Goal: Task Accomplishment & Management: Use online tool/utility

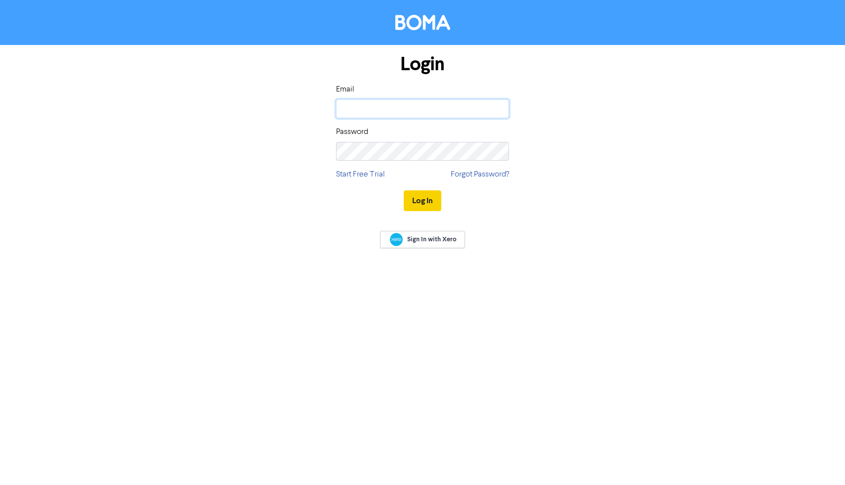
type input "miread.larsen@crossgroup.co.nz"
click at [412, 199] on button "Log In" at bounding box center [423, 200] width 38 height 21
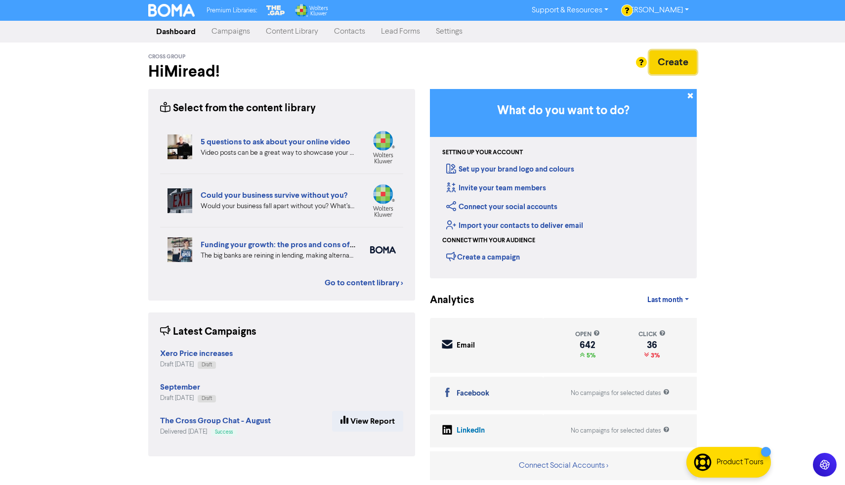
click at [665, 59] on button "Create" at bounding box center [672, 62] width 47 height 24
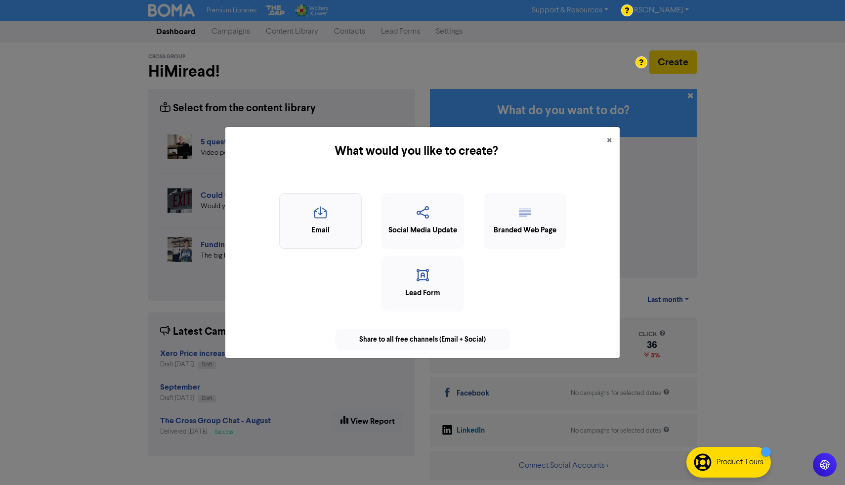
click at [317, 234] on div "Email" at bounding box center [321, 230] width 72 height 11
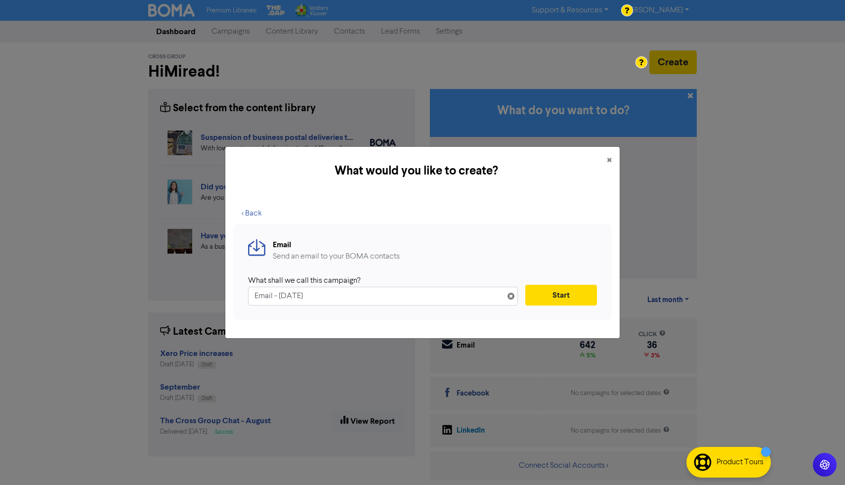
drag, startPoint x: 312, startPoint y: 297, endPoint x: 249, endPoint y: 304, distance: 63.6
click at [249, 304] on input "Email - 17th Sep. 2025" at bounding box center [383, 296] width 270 height 19
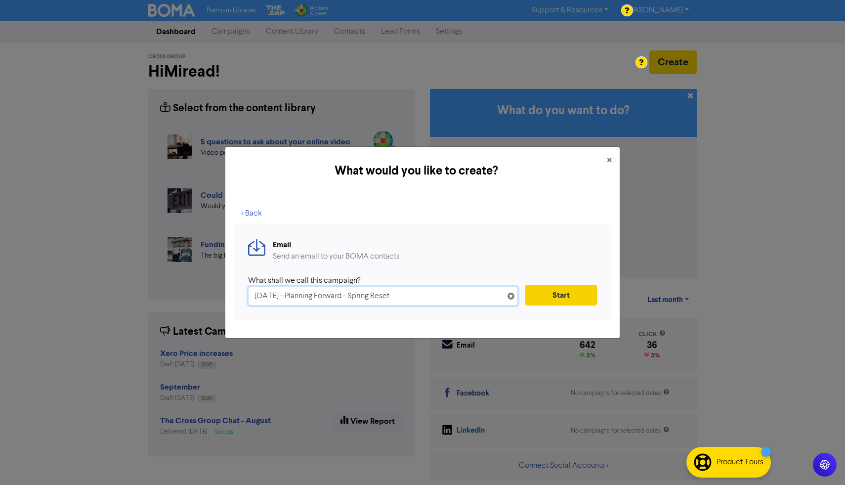
type input "October 2025 - Planning Forward - Spring Reset"
click at [548, 299] on button "Start" at bounding box center [561, 295] width 72 height 21
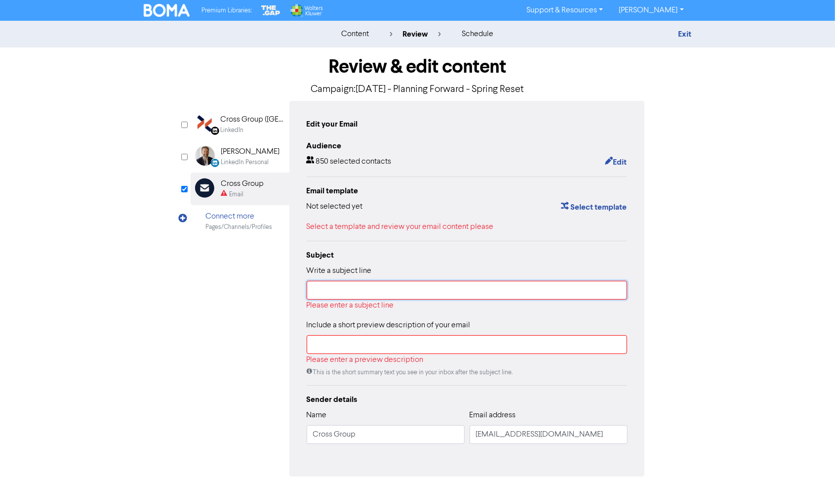
click at [433, 291] on input "text" at bounding box center [467, 290] width 321 height 19
paste input "Plan ahead with confidence"
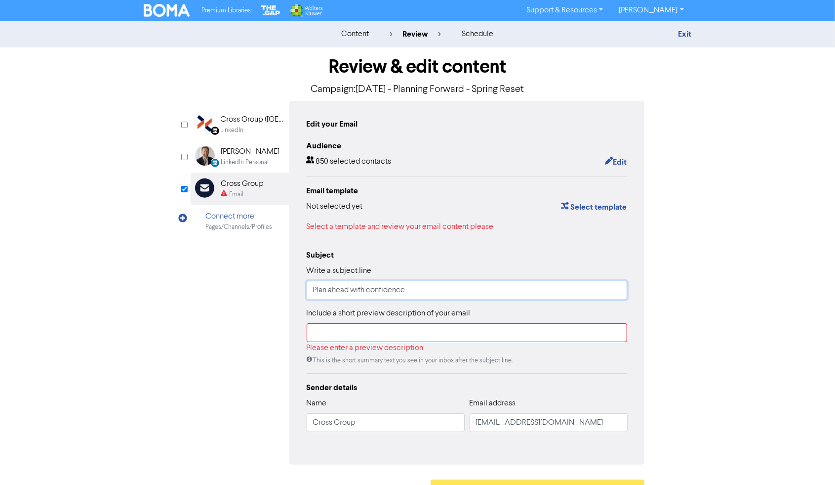
click at [314, 286] on input "Plan ahead with confidence" at bounding box center [467, 290] width 321 height 19
type input "October 2025 - Plan ahead with confidence"
click at [328, 328] on input "text" at bounding box center [467, 332] width 321 height 19
click at [340, 353] on div "Please enter a preview description" at bounding box center [467, 348] width 321 height 12
click at [587, 208] on button "Select template" at bounding box center [594, 207] width 67 height 13
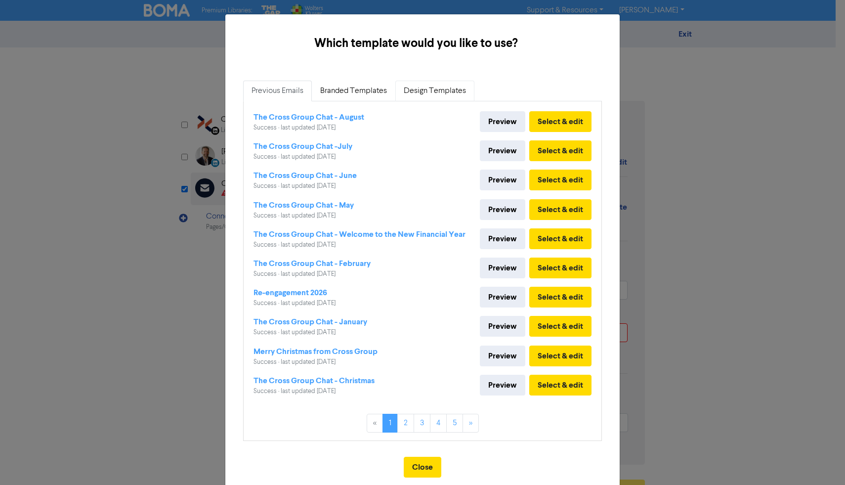
click at [428, 93] on link "Design Templates" at bounding box center [434, 91] width 79 height 21
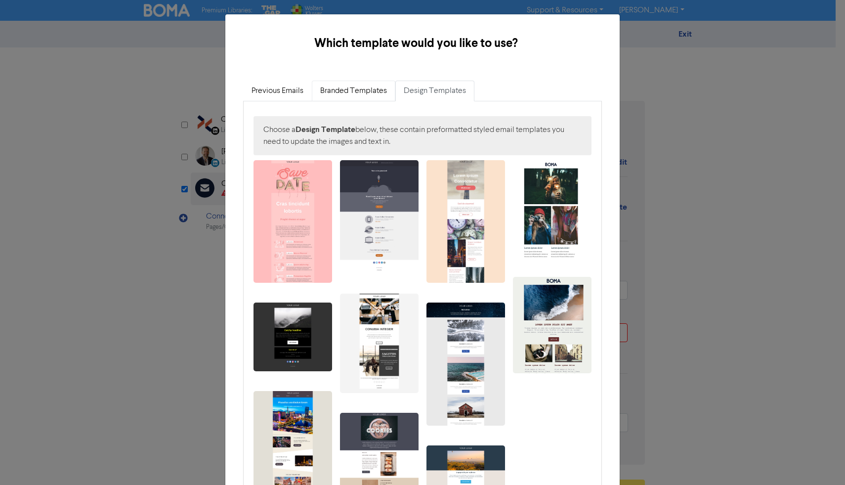
click at [370, 87] on link "Branded Templates" at bounding box center [353, 91] width 83 height 21
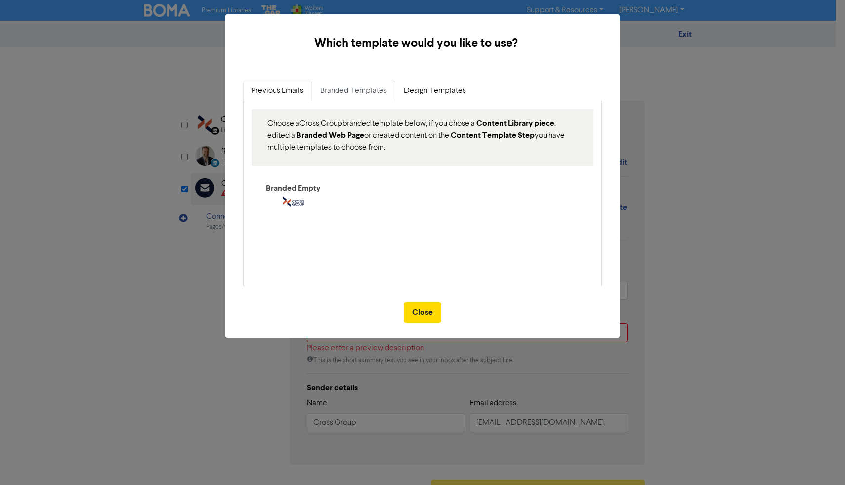
click at [291, 98] on link "Previous Emails" at bounding box center [277, 91] width 69 height 21
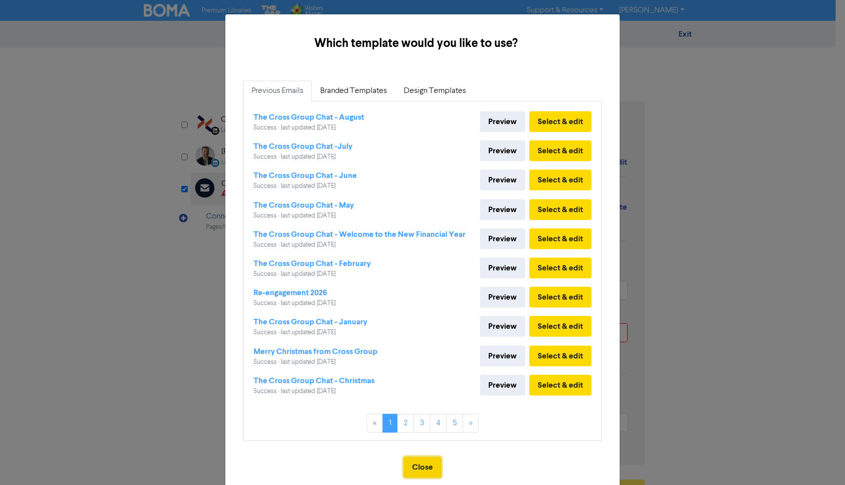
click at [426, 473] on button "Close" at bounding box center [423, 467] width 38 height 21
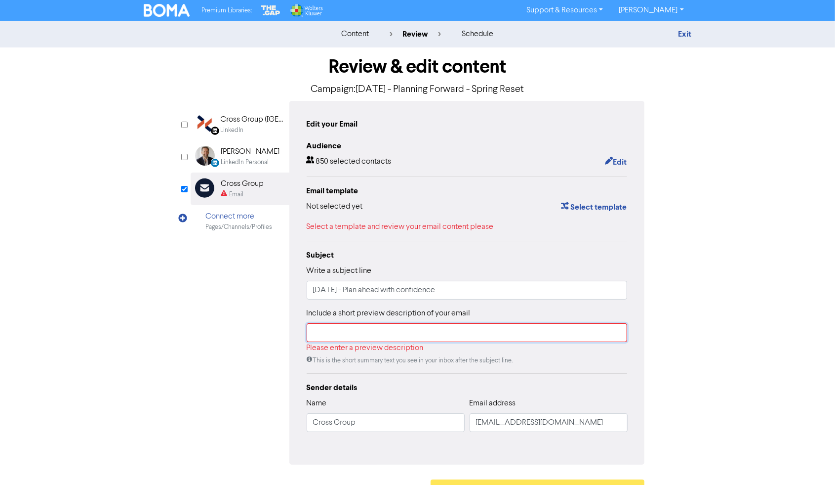
click at [342, 334] on input "text" at bounding box center [467, 332] width 321 height 19
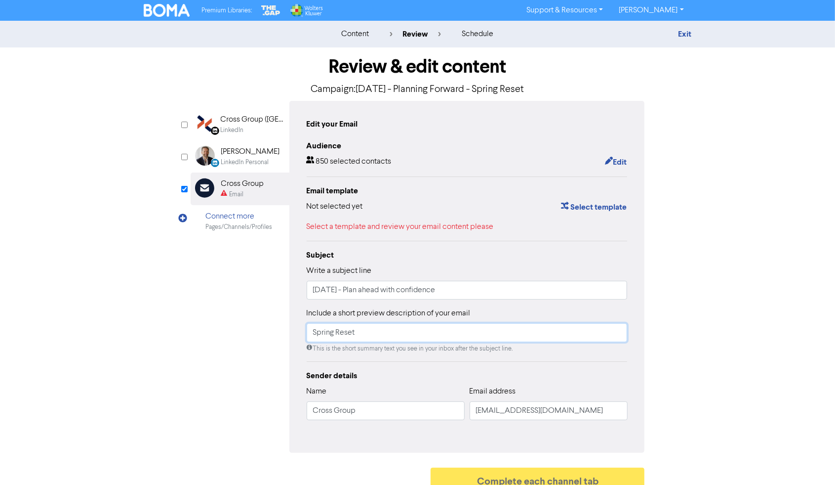
type input "Spring Reset"
click at [692, 398] on div "Review & edit content Campaign: October 2025 - Planning Forward - Spring Reset …" at bounding box center [417, 272] width 563 height 450
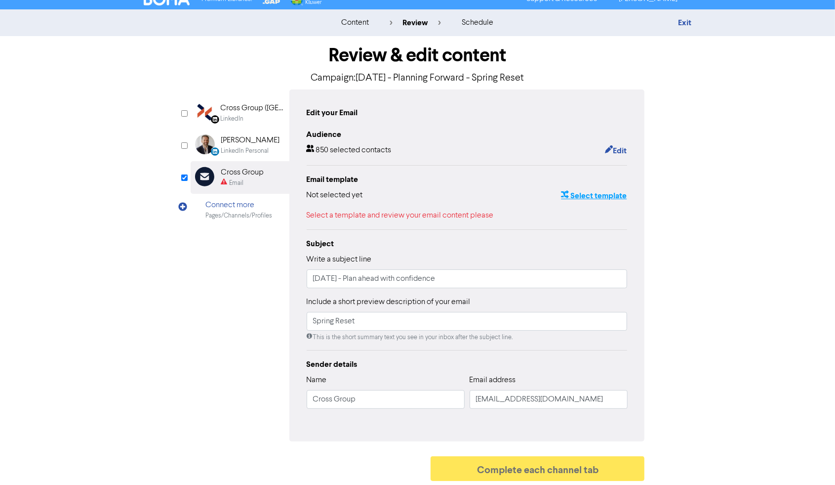
click at [611, 199] on button "Select template" at bounding box center [594, 195] width 67 height 13
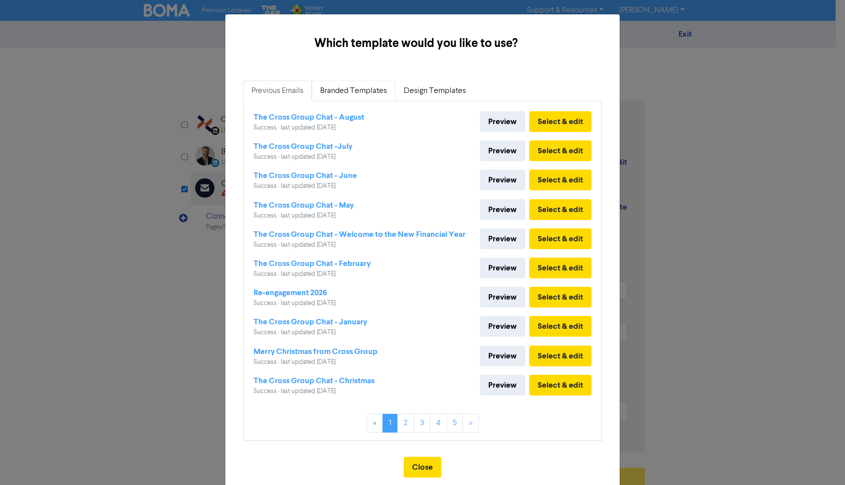
click at [336, 89] on link "Branded Templates" at bounding box center [353, 91] width 83 height 21
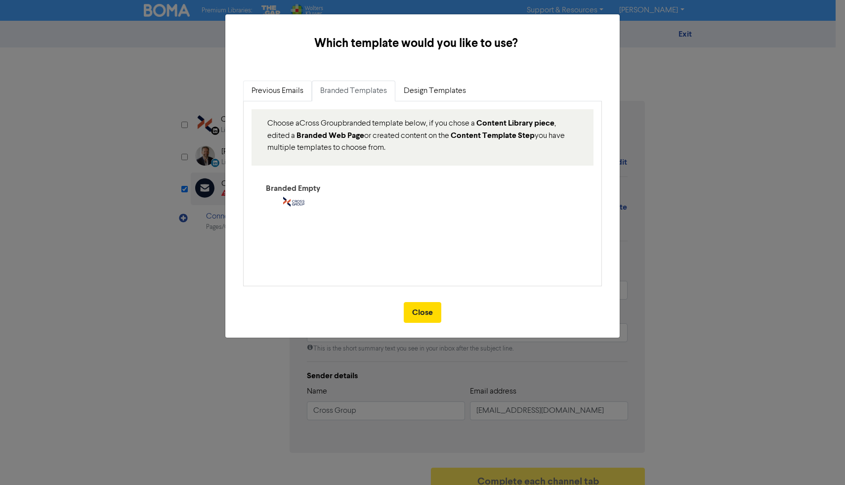
click at [289, 91] on link "Previous Emails" at bounding box center [277, 91] width 69 height 21
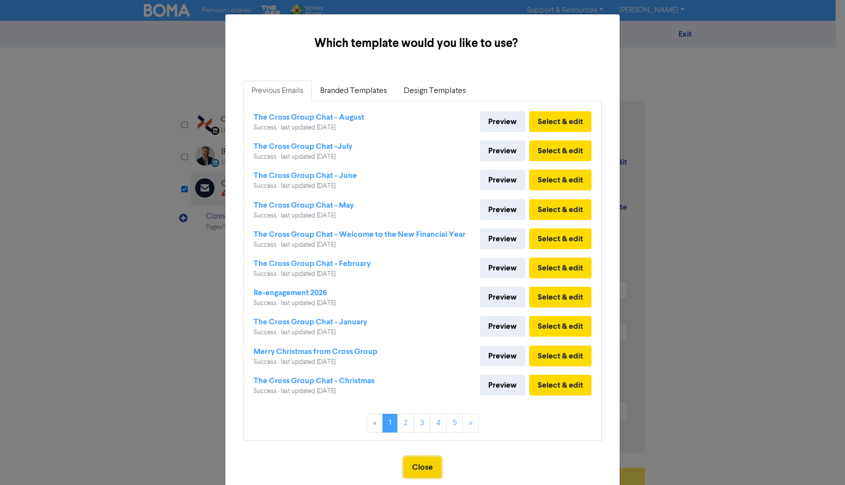
click at [419, 468] on button "Close" at bounding box center [423, 467] width 38 height 21
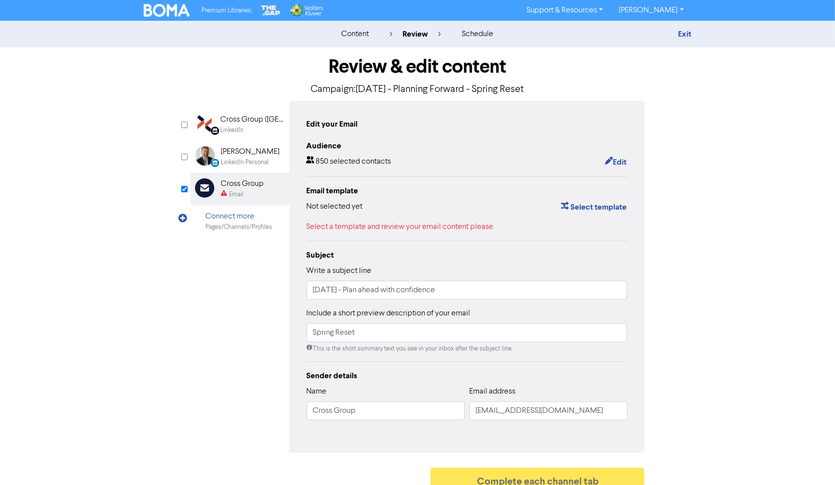
click at [361, 40] on div "content review schedule Exit" at bounding box center [417, 34] width 835 height 27
click at [683, 35] on link "Exit" at bounding box center [684, 34] width 13 height 10
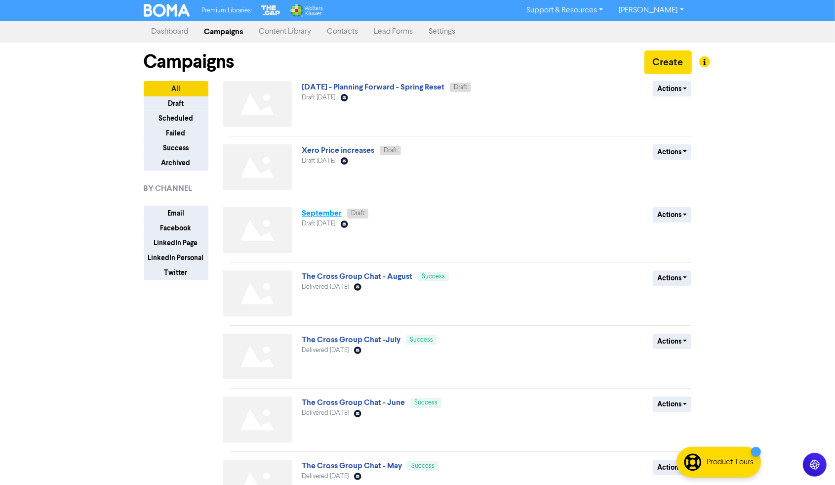
click at [330, 215] on link "September" at bounding box center [322, 213] width 40 height 10
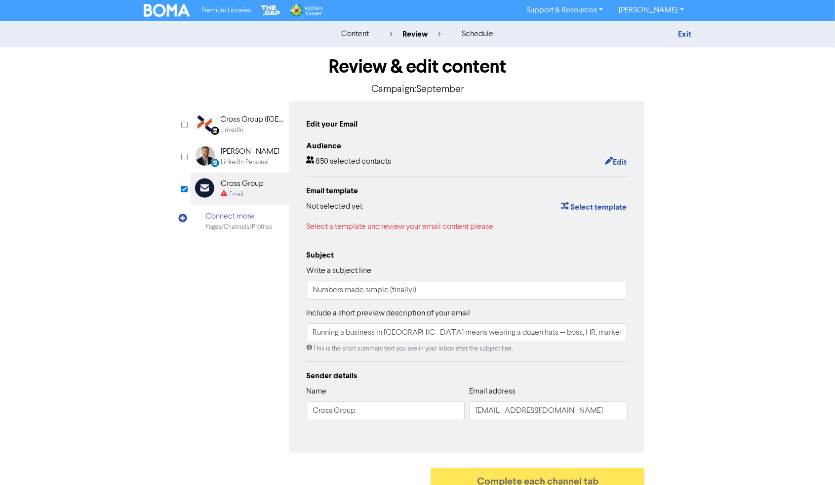
scroll to position [11, 0]
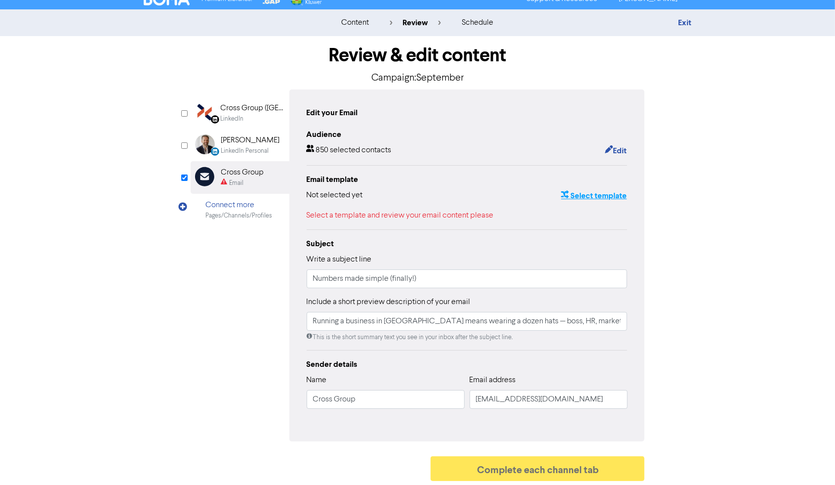
click at [598, 198] on button "Select template" at bounding box center [594, 195] width 67 height 13
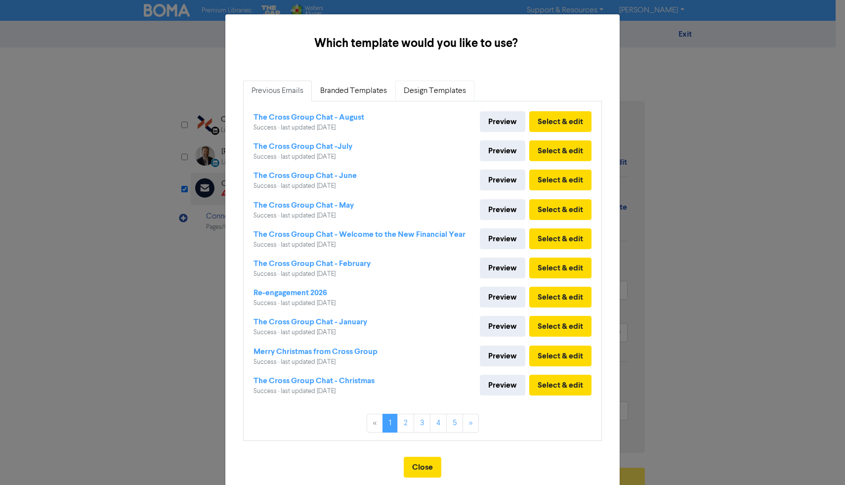
click at [413, 88] on link "Design Templates" at bounding box center [434, 91] width 79 height 21
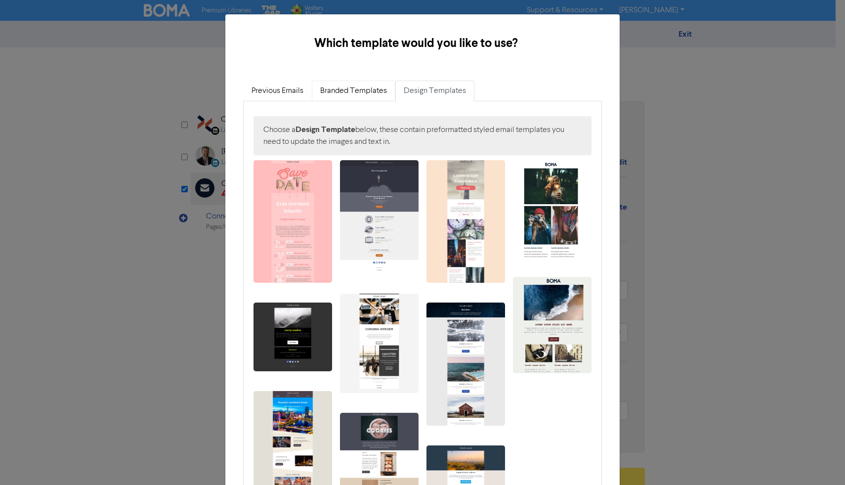
click at [364, 93] on link "Branded Templates" at bounding box center [353, 91] width 83 height 21
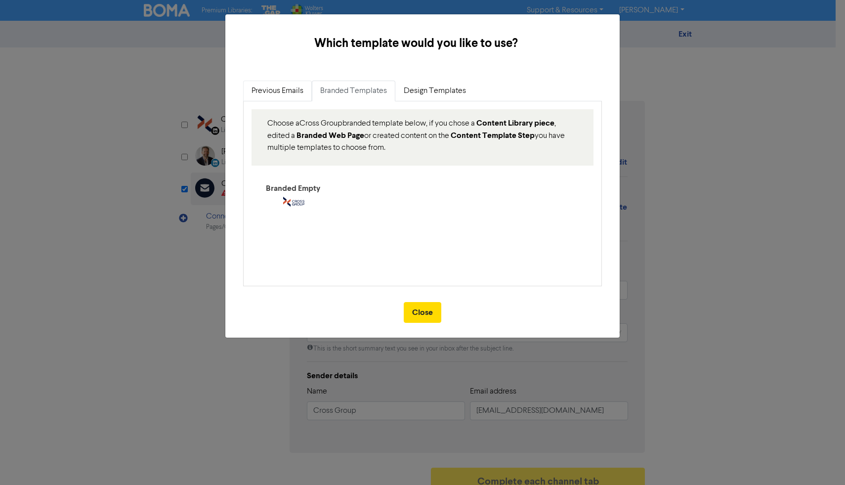
click at [290, 96] on link "Previous Emails" at bounding box center [277, 91] width 69 height 21
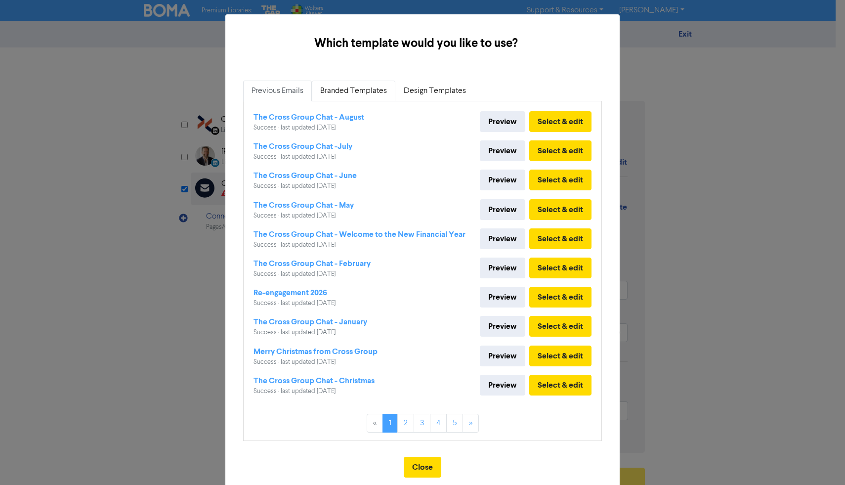
click at [340, 98] on link "Branded Templates" at bounding box center [353, 91] width 83 height 21
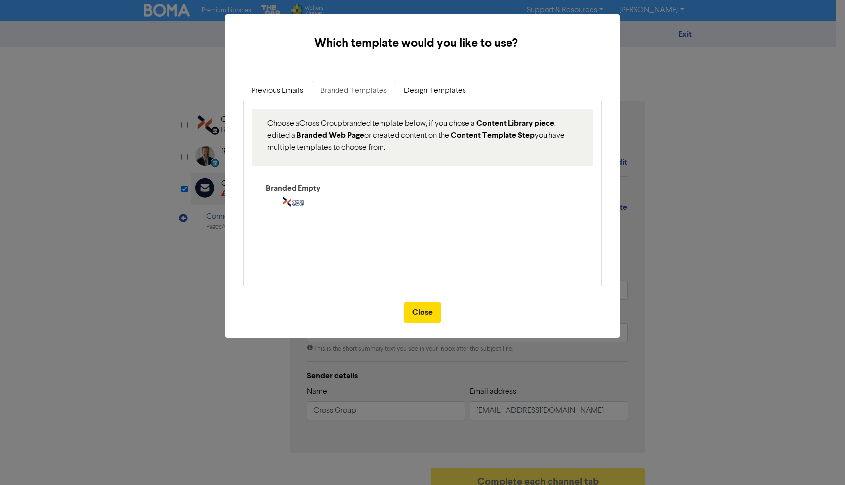
click at [428, 296] on div "Close" at bounding box center [422, 315] width 394 height 43
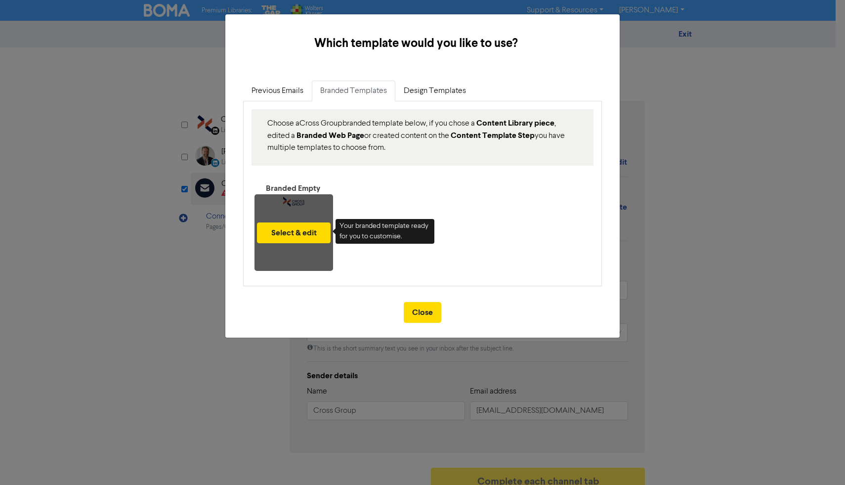
click at [301, 196] on div "Select & edit" at bounding box center [293, 232] width 79 height 77
click at [307, 230] on button "Select & edit" at bounding box center [294, 232] width 74 height 21
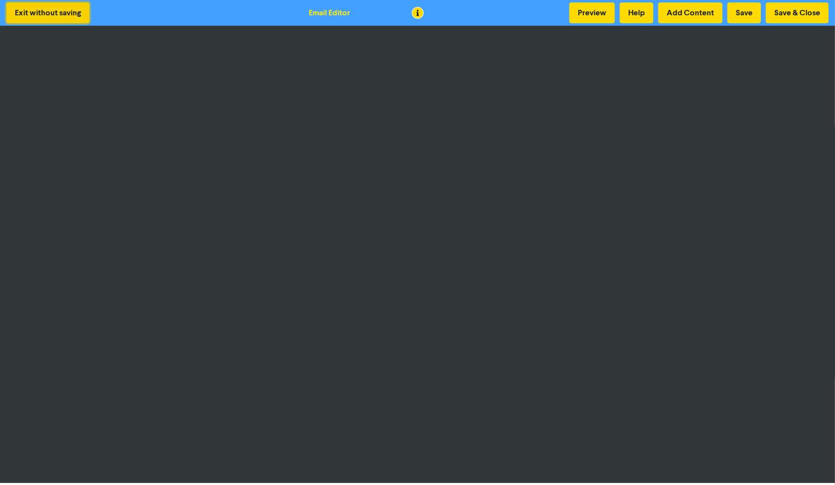
click at [79, 13] on button "Exit without saving" at bounding box center [47, 12] width 83 height 21
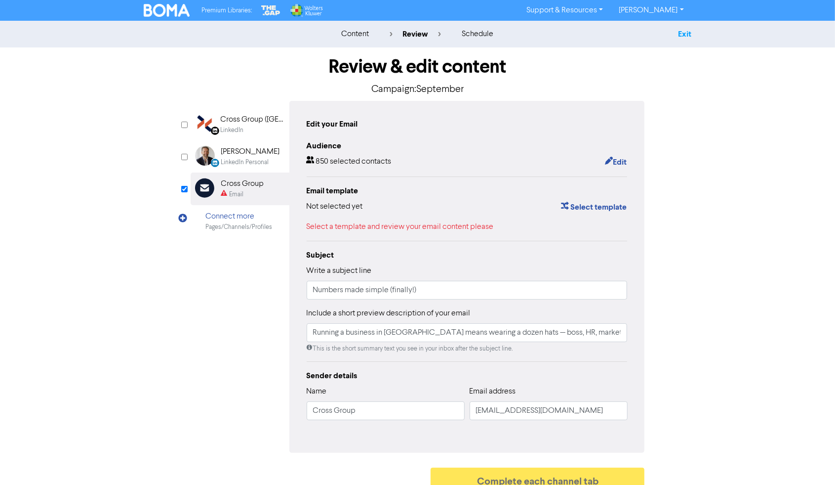
click at [679, 37] on link "Exit" at bounding box center [684, 34] width 13 height 10
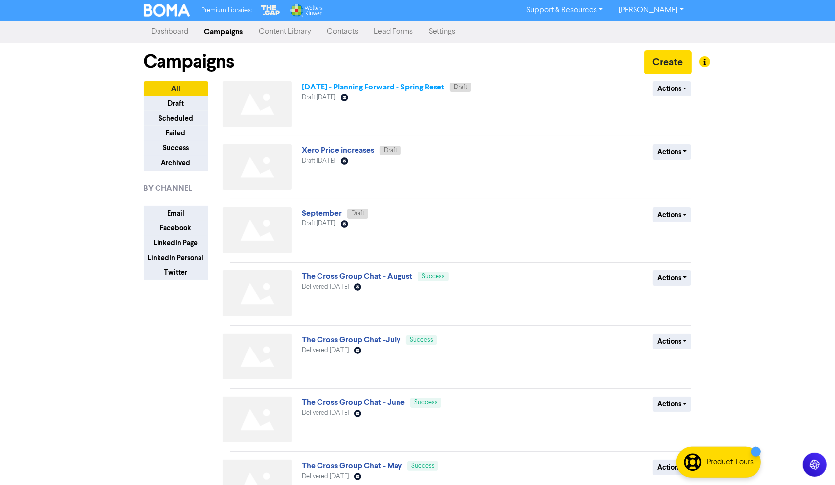
click at [345, 87] on link "October 2025 - Planning Forward - Spring Reset" at bounding box center [373, 87] width 143 height 10
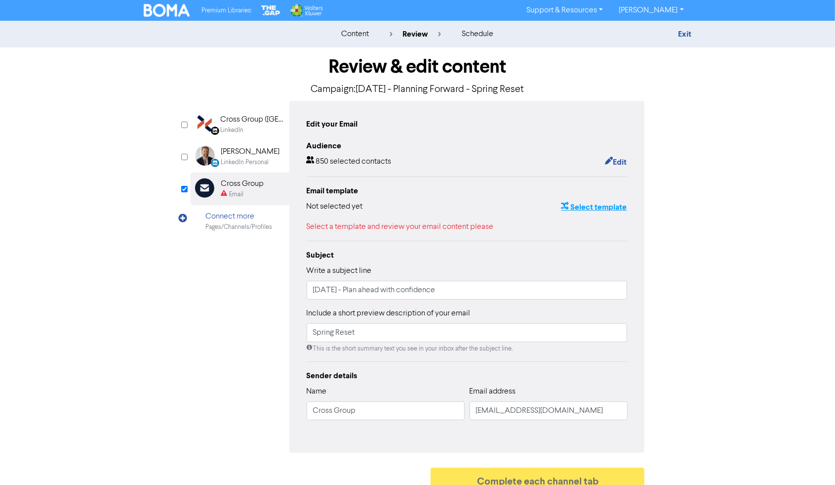
click at [589, 209] on button "Select template" at bounding box center [594, 207] width 67 height 13
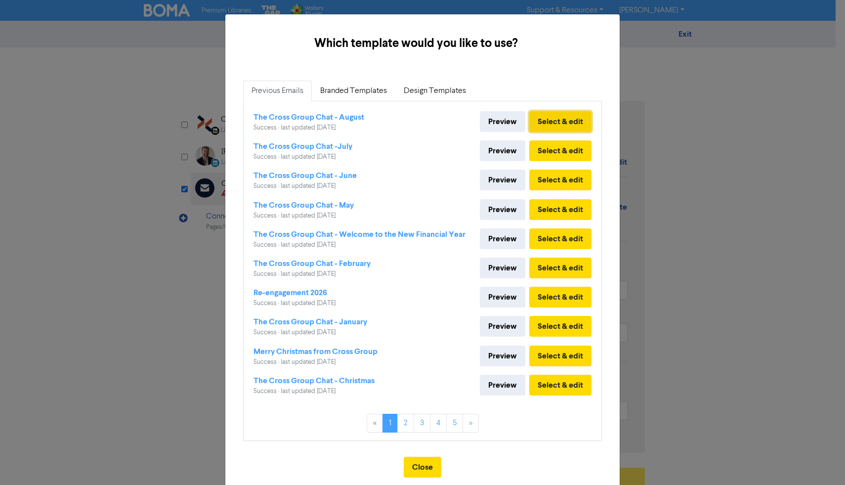
click at [540, 117] on button "Select & edit" at bounding box center [560, 121] width 62 height 21
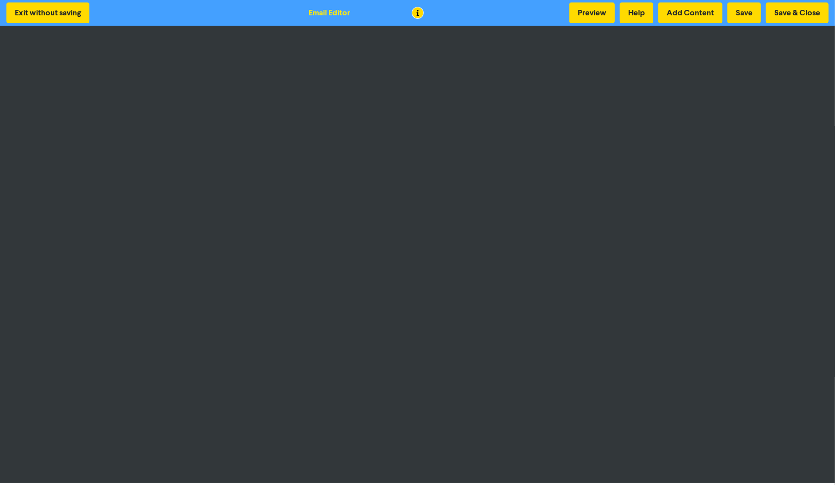
scroll to position [1, 0]
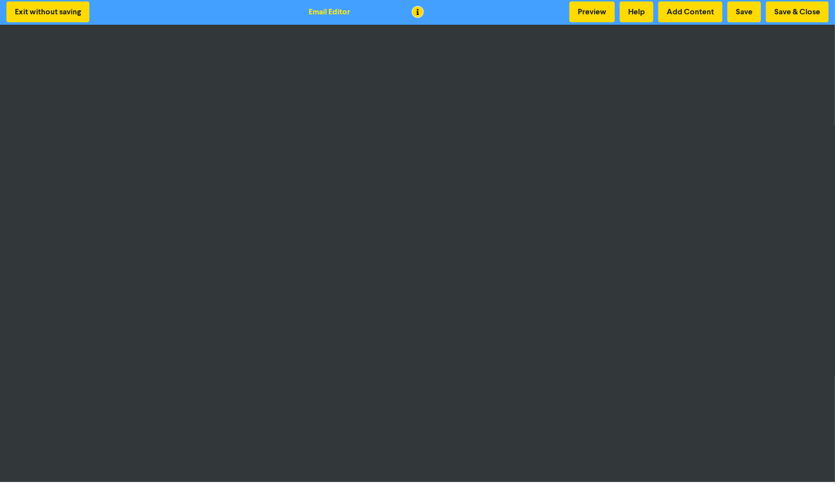
click at [798, 24] on div "Exit without saving Email Editor Preview Help Add Content Save Save & Close" at bounding box center [417, 12] width 835 height 26
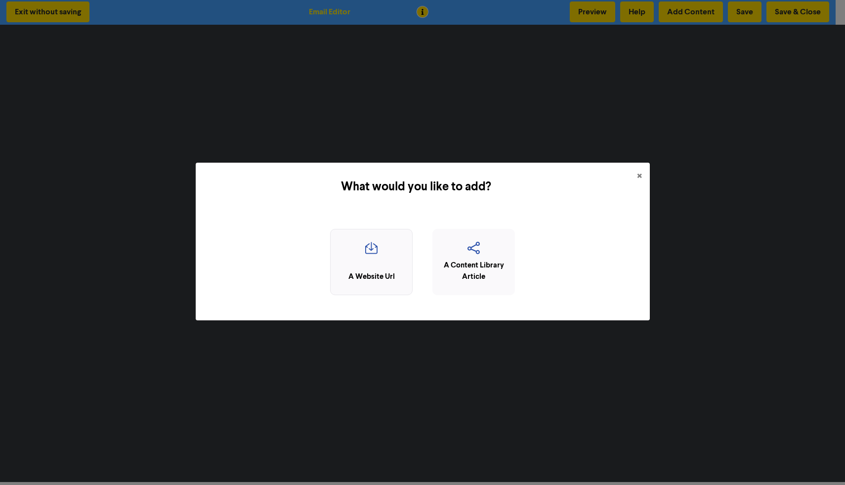
click at [370, 260] on icon "button" at bounding box center [371, 251] width 72 height 19
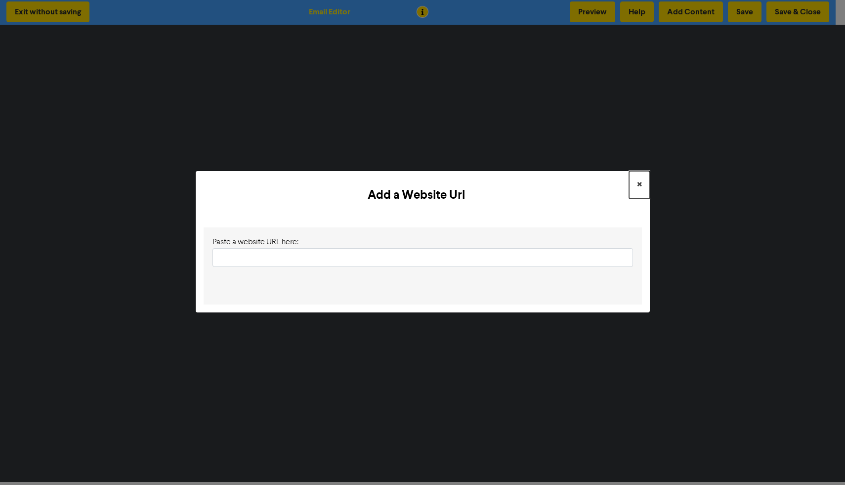
click at [645, 187] on button "×" at bounding box center [639, 185] width 21 height 28
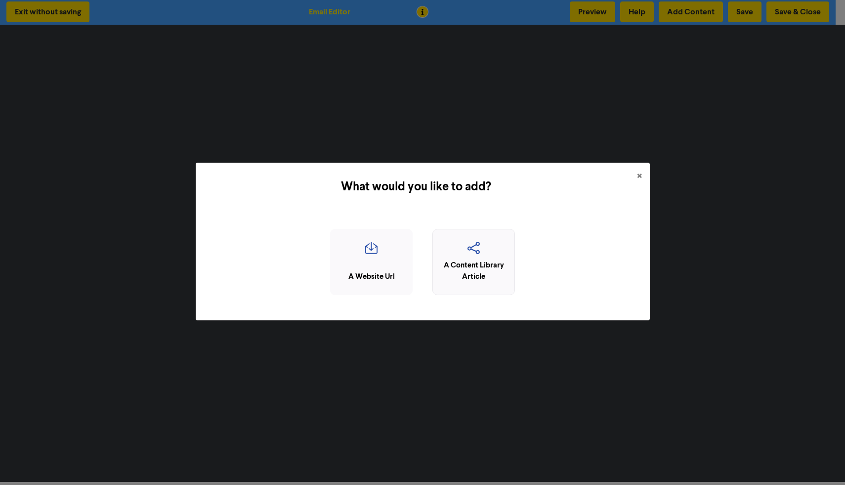
click at [477, 269] on div "A Content Library Article" at bounding box center [474, 271] width 72 height 22
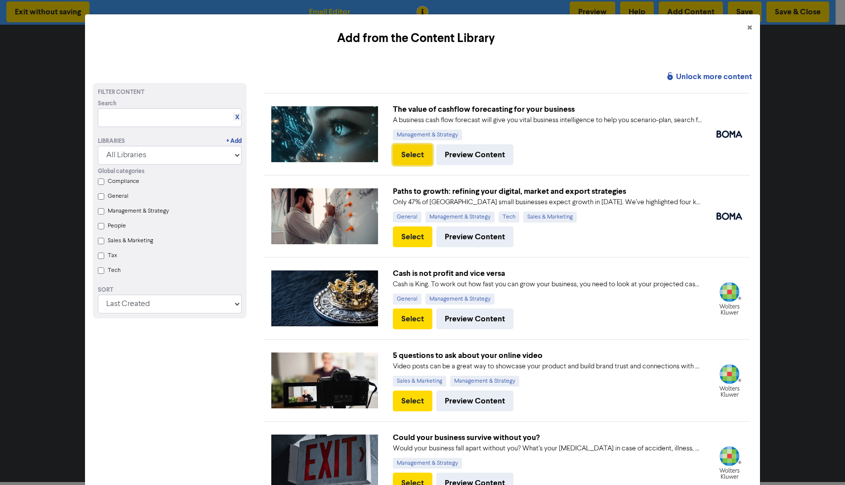
click at [416, 158] on button "Select" at bounding box center [413, 154] width 40 height 21
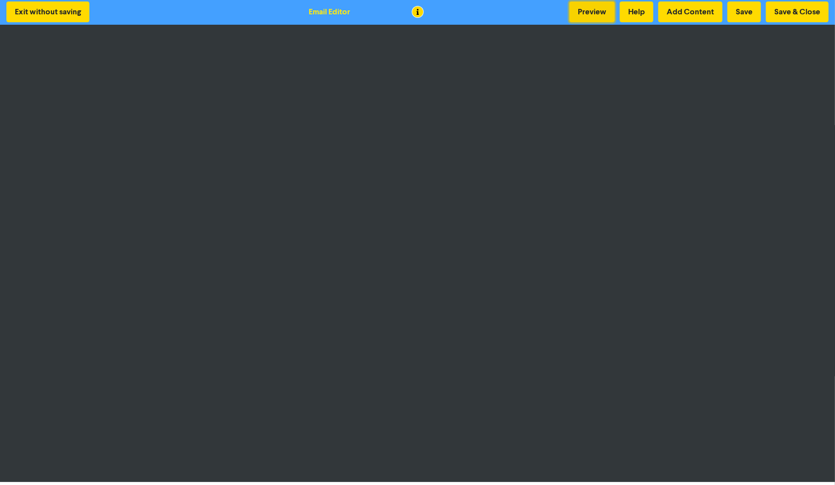
click at [596, 17] on button "Preview" at bounding box center [592, 11] width 45 height 21
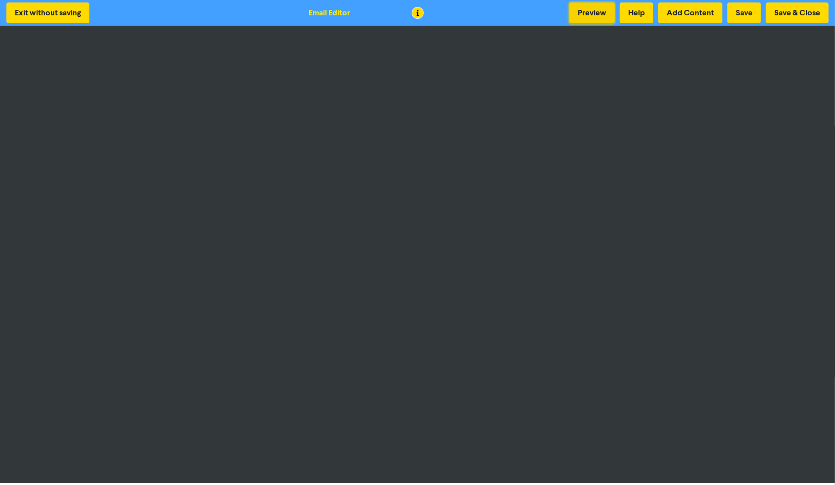
click at [584, 15] on button "Preview" at bounding box center [592, 12] width 45 height 21
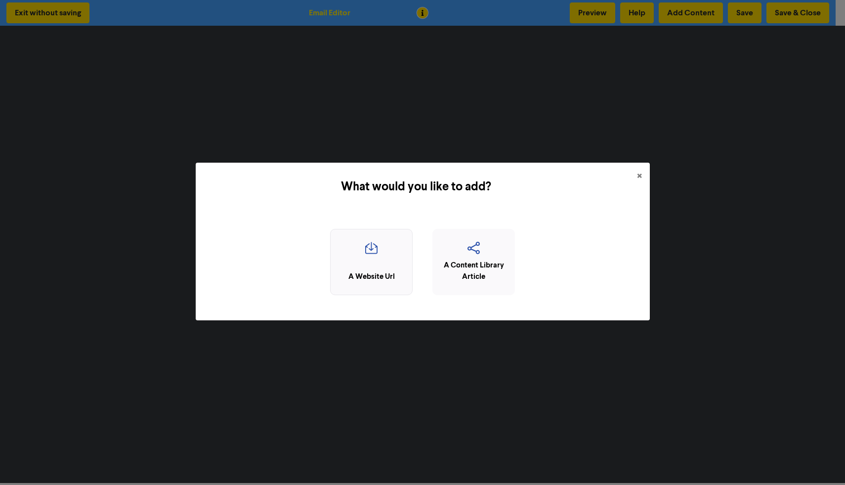
click at [387, 269] on div "A Website Url" at bounding box center [371, 262] width 83 height 67
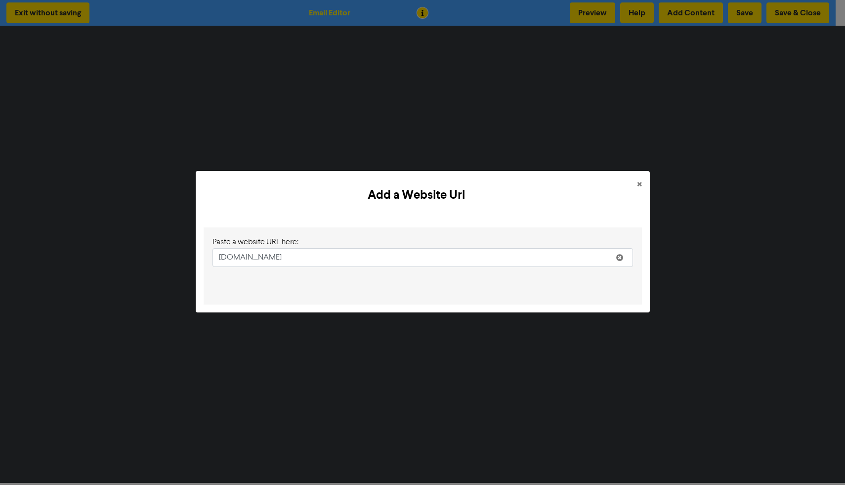
type input "www.crossgroup.co.nz"
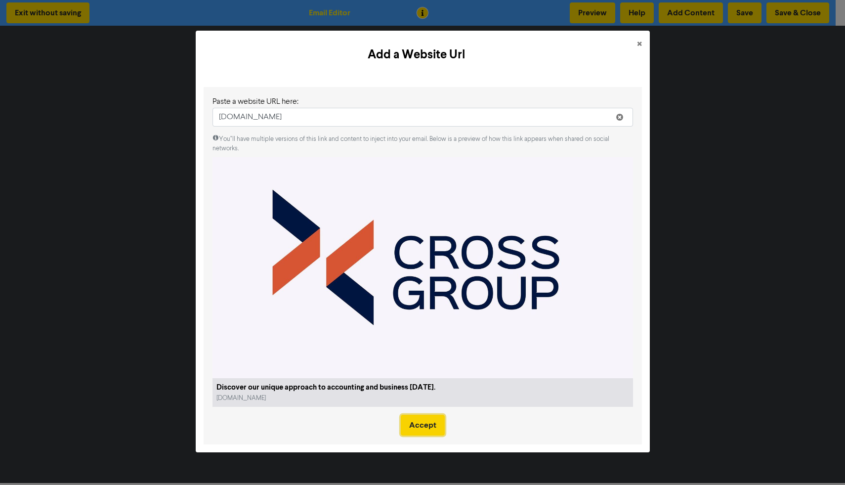
click at [427, 420] on button "Accept" at bounding box center [423, 425] width 44 height 21
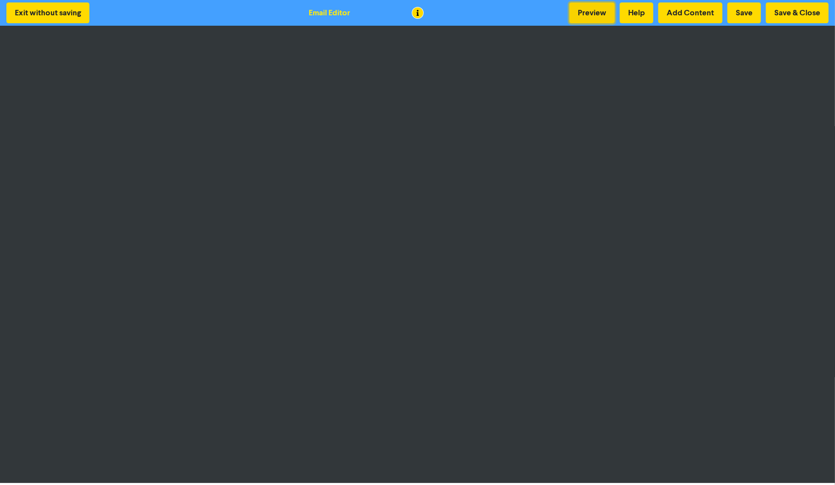
click at [598, 9] on button "Preview" at bounding box center [592, 12] width 45 height 21
click at [781, 11] on button "Save & Close" at bounding box center [797, 12] width 63 height 21
click at [751, 13] on button "Save" at bounding box center [745, 12] width 34 height 21
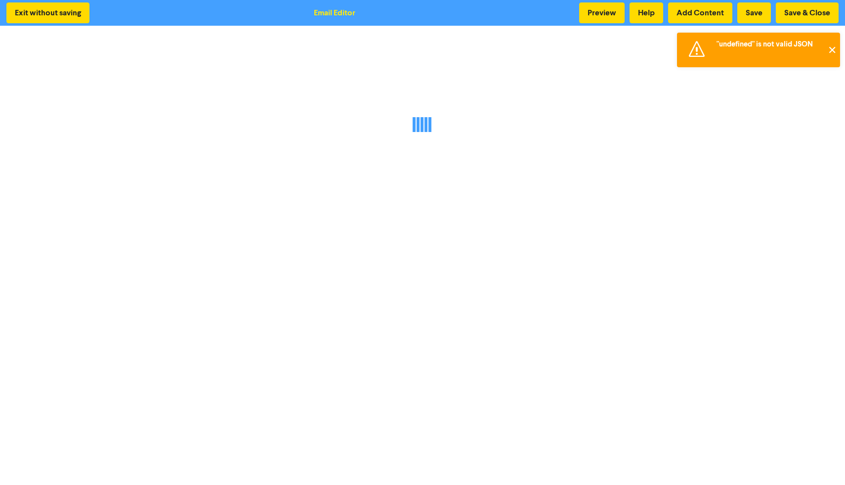
click at [829, 53] on button "✕" at bounding box center [832, 50] width 16 height 35
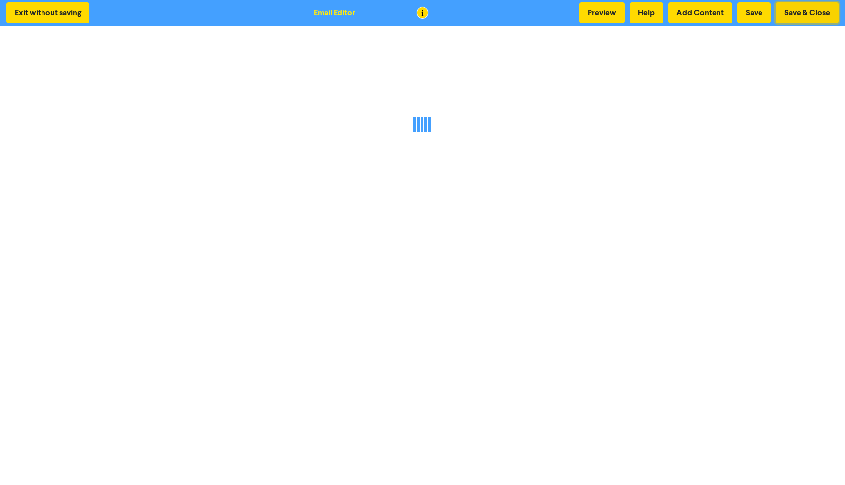
click at [813, 14] on button "Save & Close" at bounding box center [807, 12] width 63 height 21
